Goal: Use online tool/utility

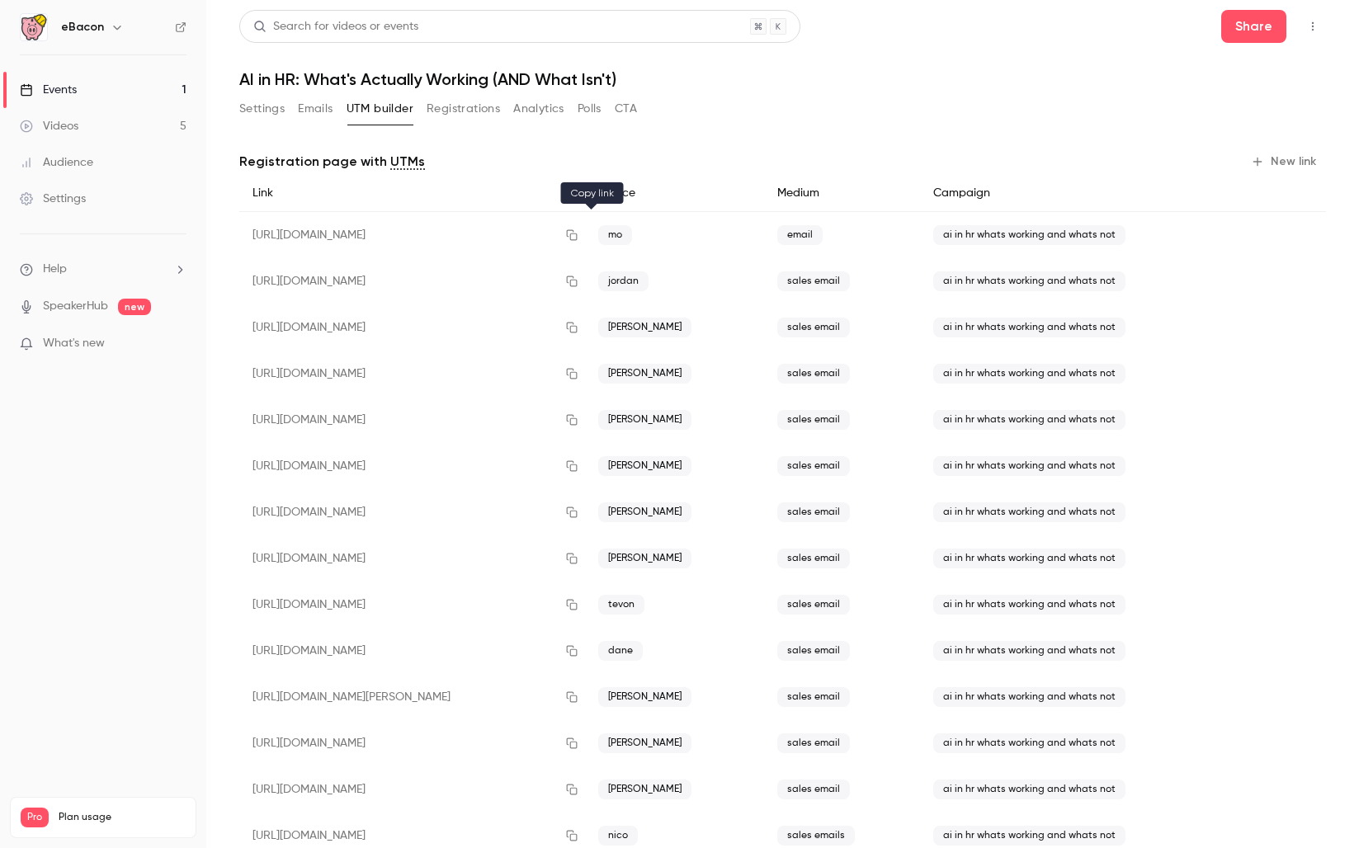
click at [578, 231] on icon "button" at bounding box center [571, 235] width 13 height 12
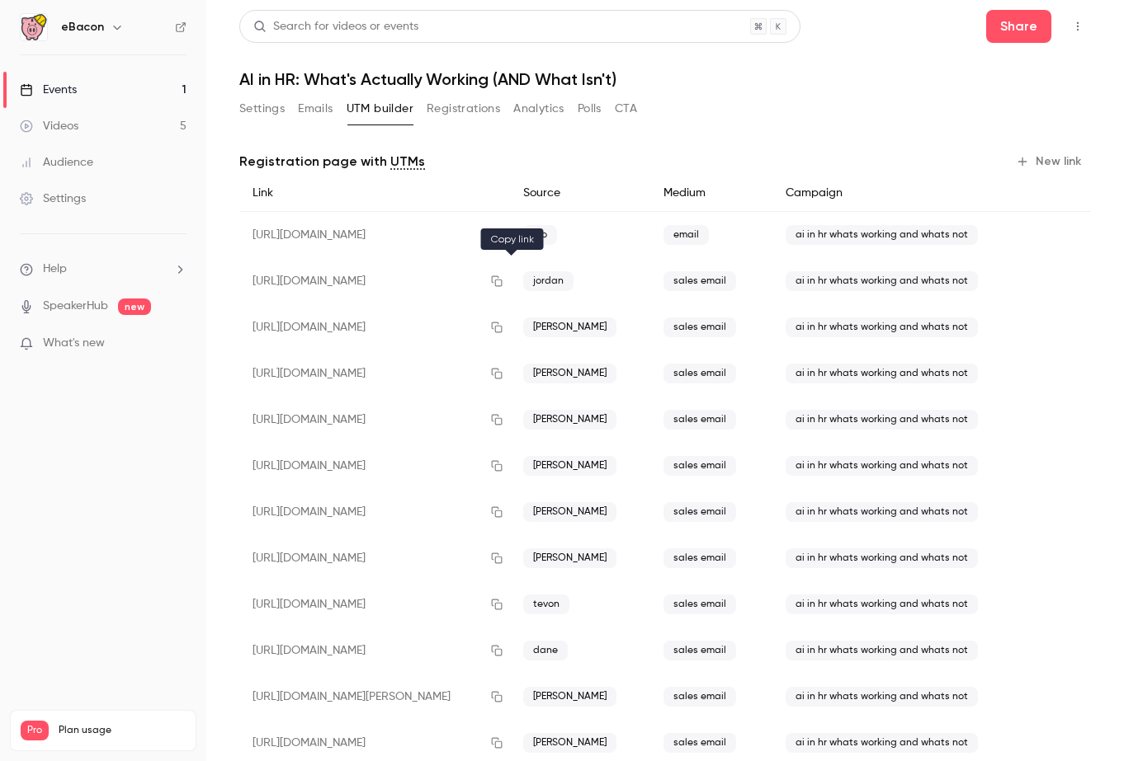
click at [503, 278] on icon "button" at bounding box center [496, 282] width 13 height 12
click at [502, 324] on icon "button" at bounding box center [497, 328] width 11 height 11
click at [502, 369] on icon "button" at bounding box center [497, 374] width 11 height 11
click at [503, 417] on icon "button" at bounding box center [496, 420] width 13 height 12
click at [503, 461] on icon "button" at bounding box center [496, 466] width 13 height 12
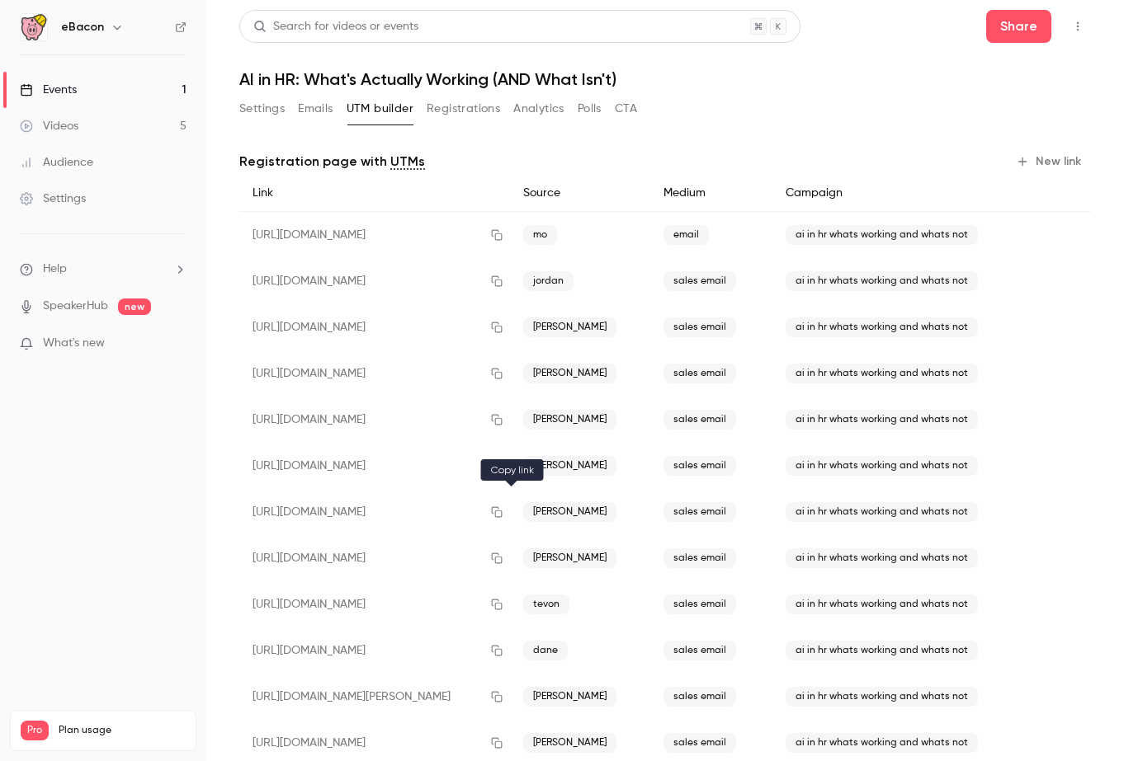
click at [503, 509] on icon "button" at bounding box center [496, 513] width 13 height 12
click at [502, 554] on icon "button" at bounding box center [497, 559] width 11 height 11
click at [503, 601] on icon "button" at bounding box center [496, 605] width 13 height 12
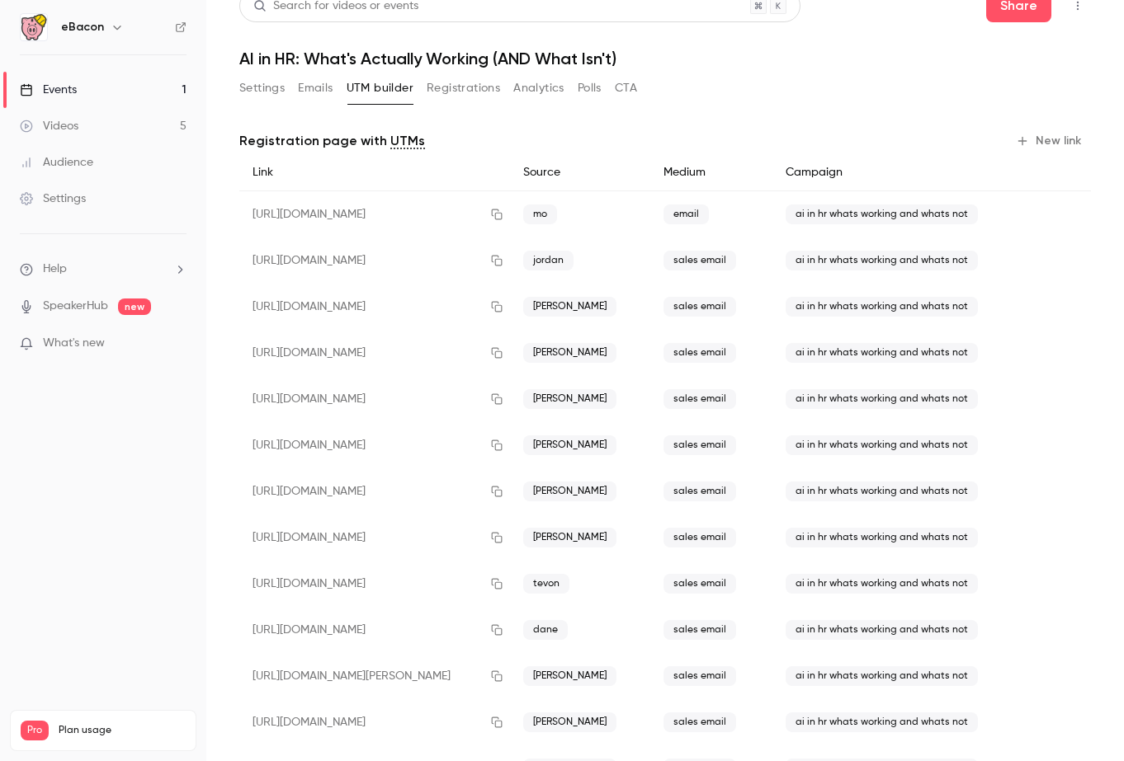
scroll to position [42, 0]
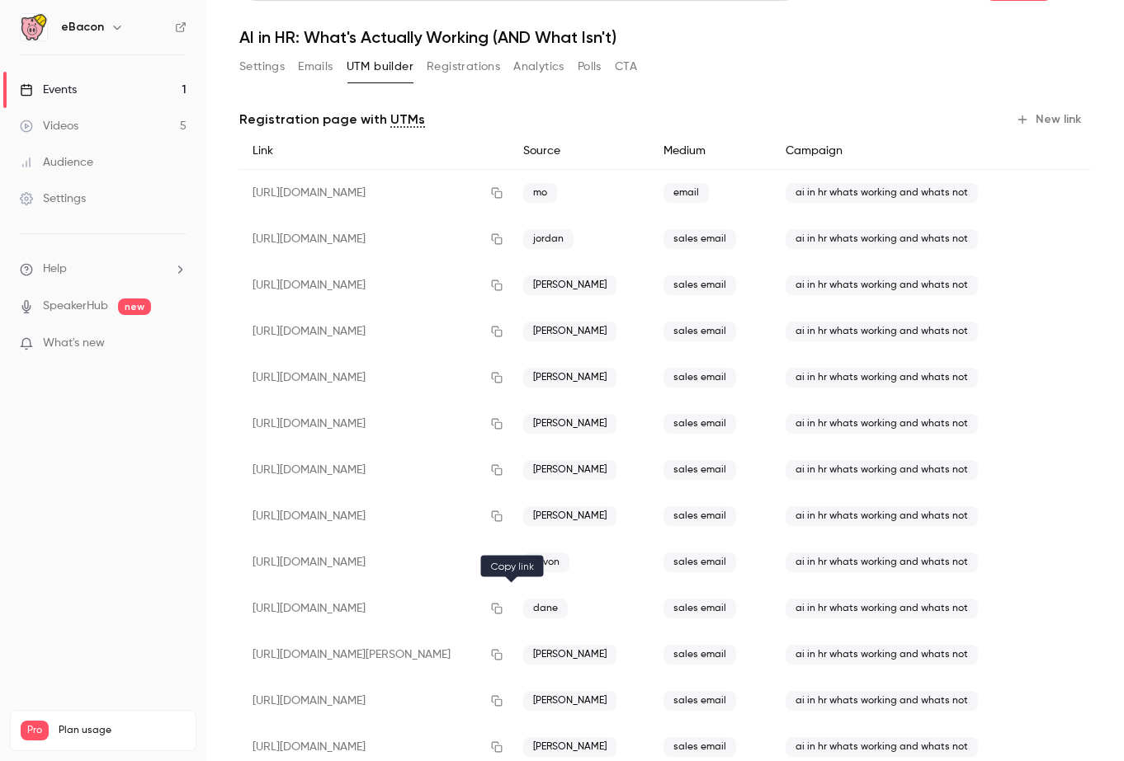
click at [503, 604] on icon "button" at bounding box center [496, 609] width 13 height 12
click at [503, 652] on icon "button" at bounding box center [496, 655] width 13 height 12
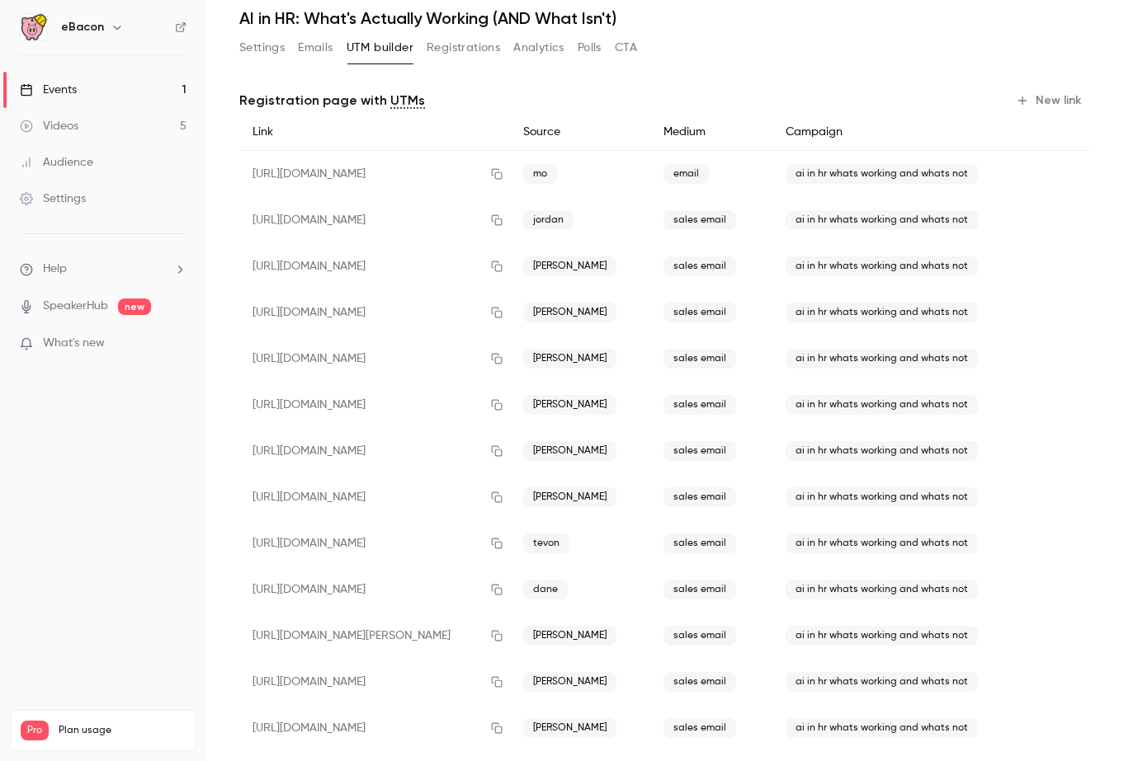
scroll to position [77, 0]
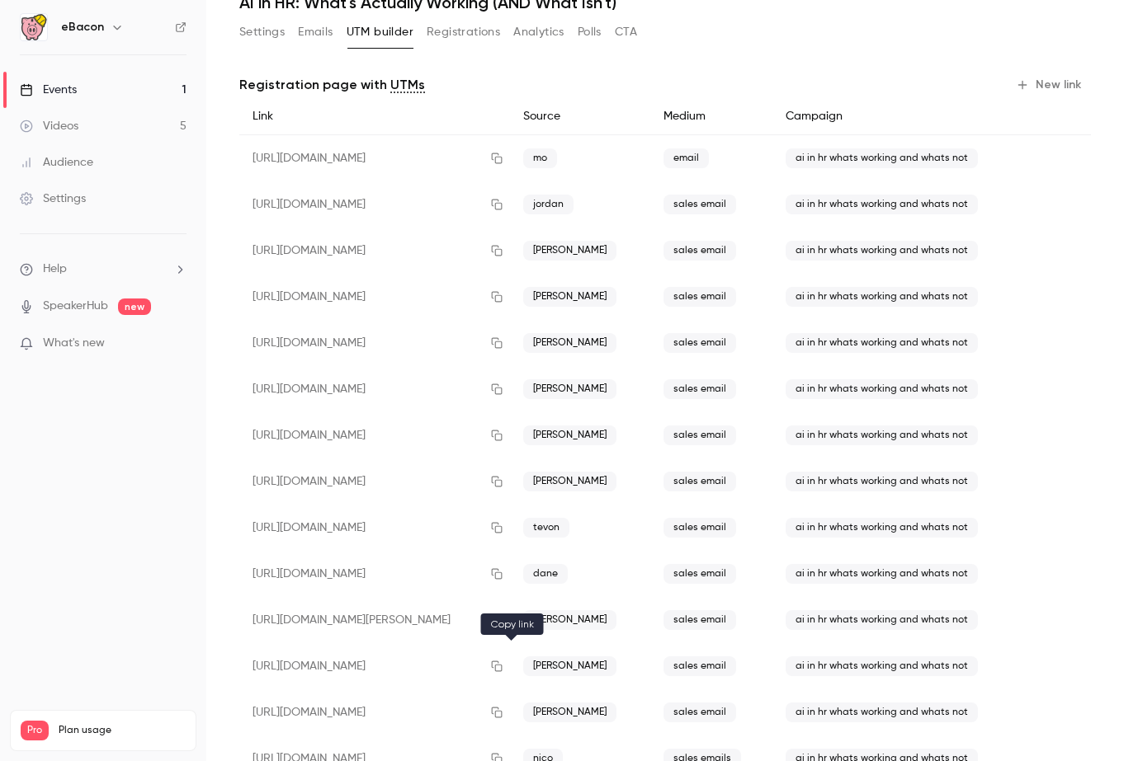
click at [503, 662] on icon "button" at bounding box center [496, 667] width 13 height 12
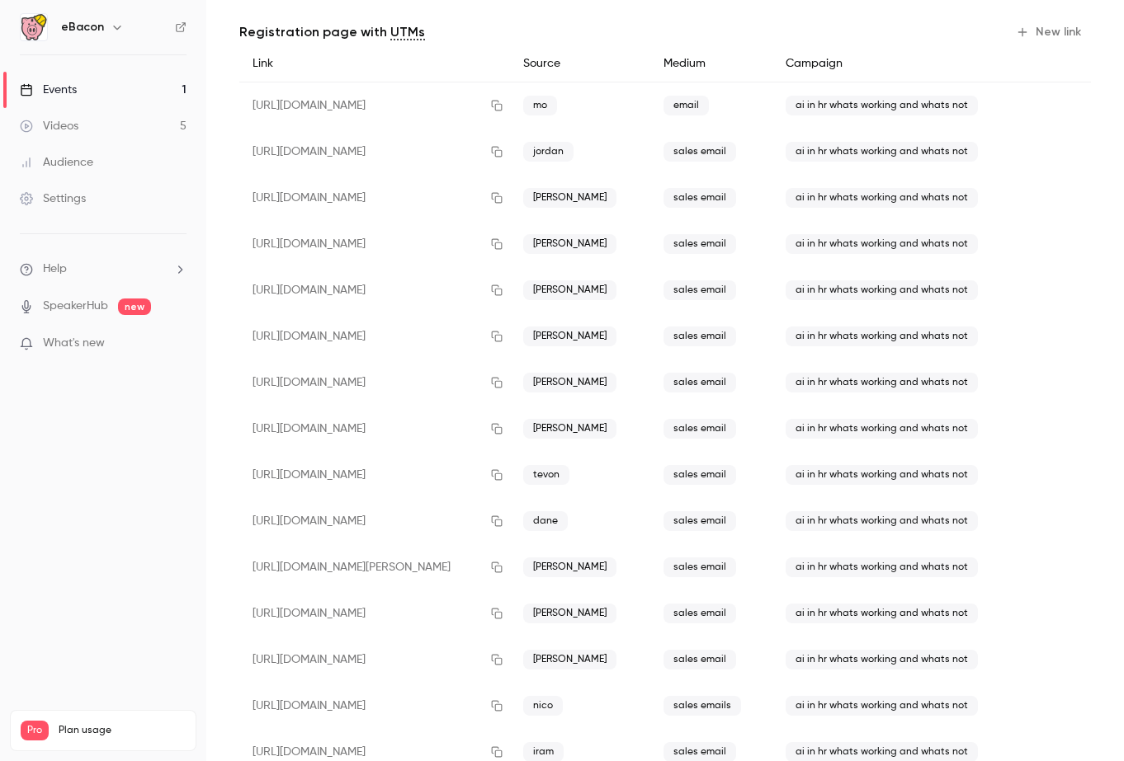
scroll to position [131, 0]
click at [503, 657] on icon "button" at bounding box center [496, 659] width 13 height 12
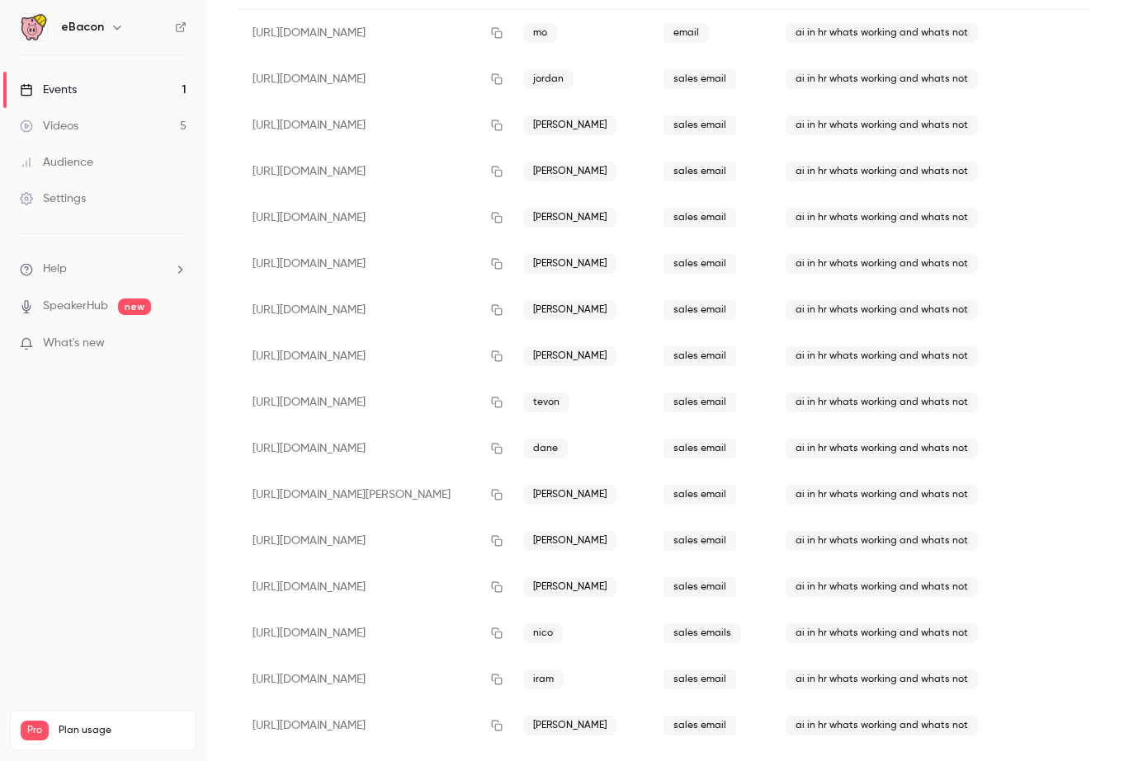
scroll to position [203, 0]
click at [503, 630] on icon "button" at bounding box center [496, 633] width 13 height 12
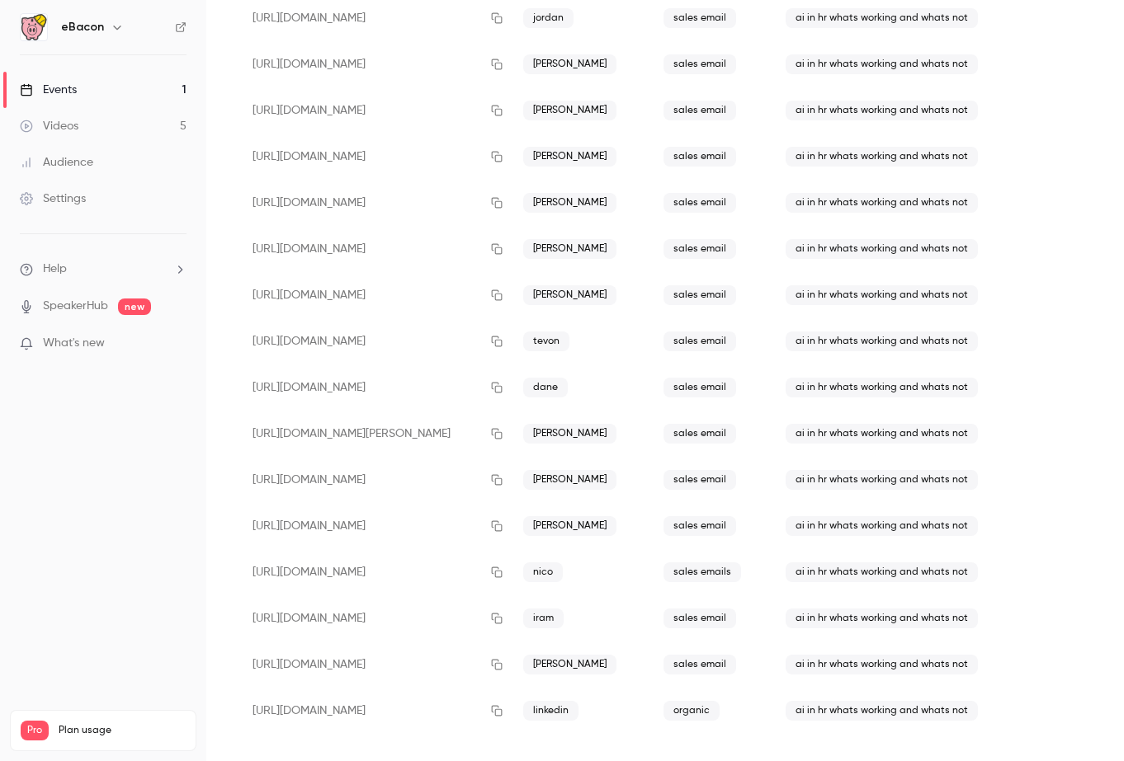
scroll to position [272, 0]
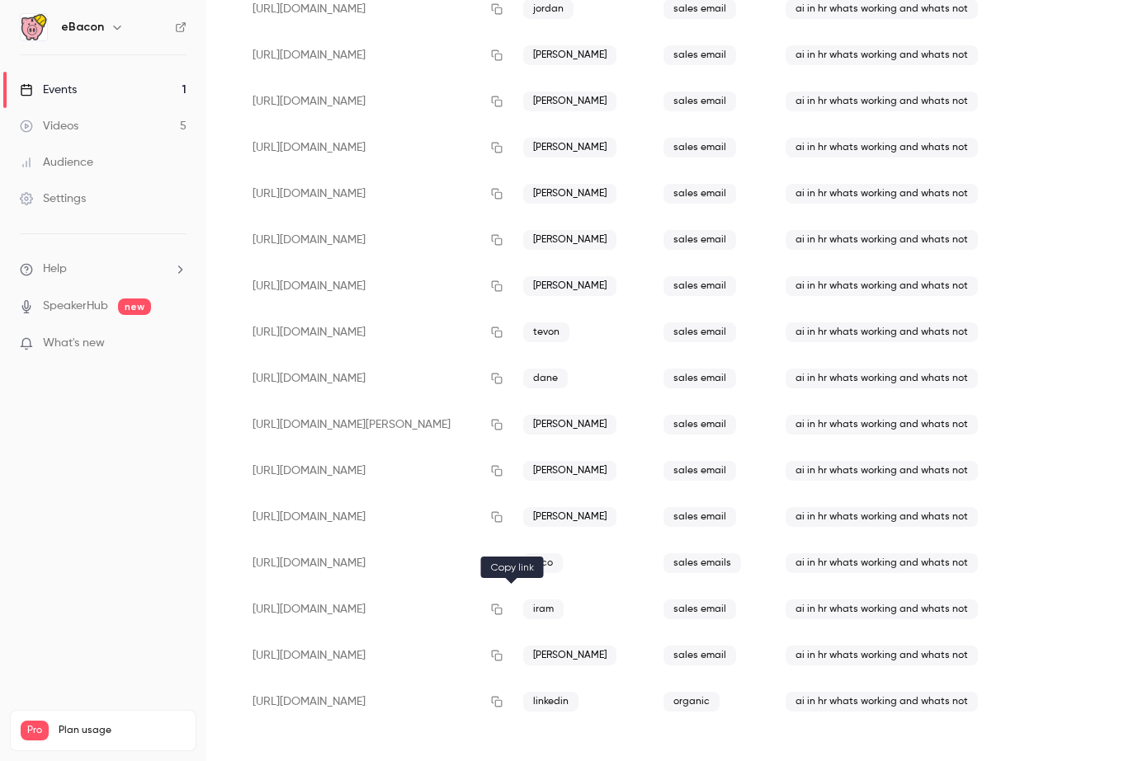
click at [503, 607] on icon "button" at bounding box center [496, 610] width 13 height 12
click at [503, 653] on icon "button" at bounding box center [496, 656] width 13 height 12
click at [503, 699] on icon "button" at bounding box center [496, 702] width 13 height 12
